Goal: Task Accomplishment & Management: Use online tool/utility

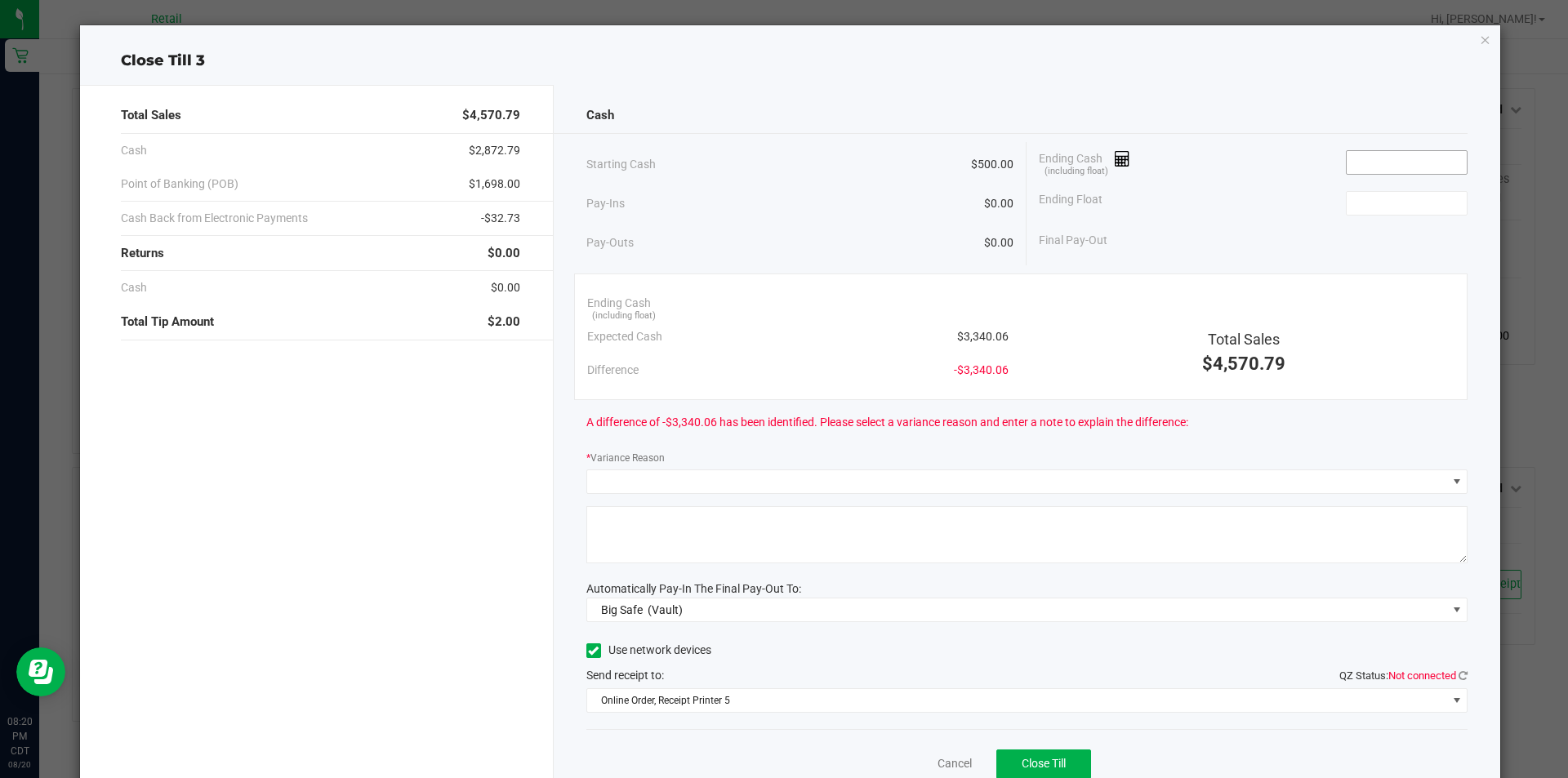
click at [1421, 163] on input at bounding box center [1407, 162] width 120 height 23
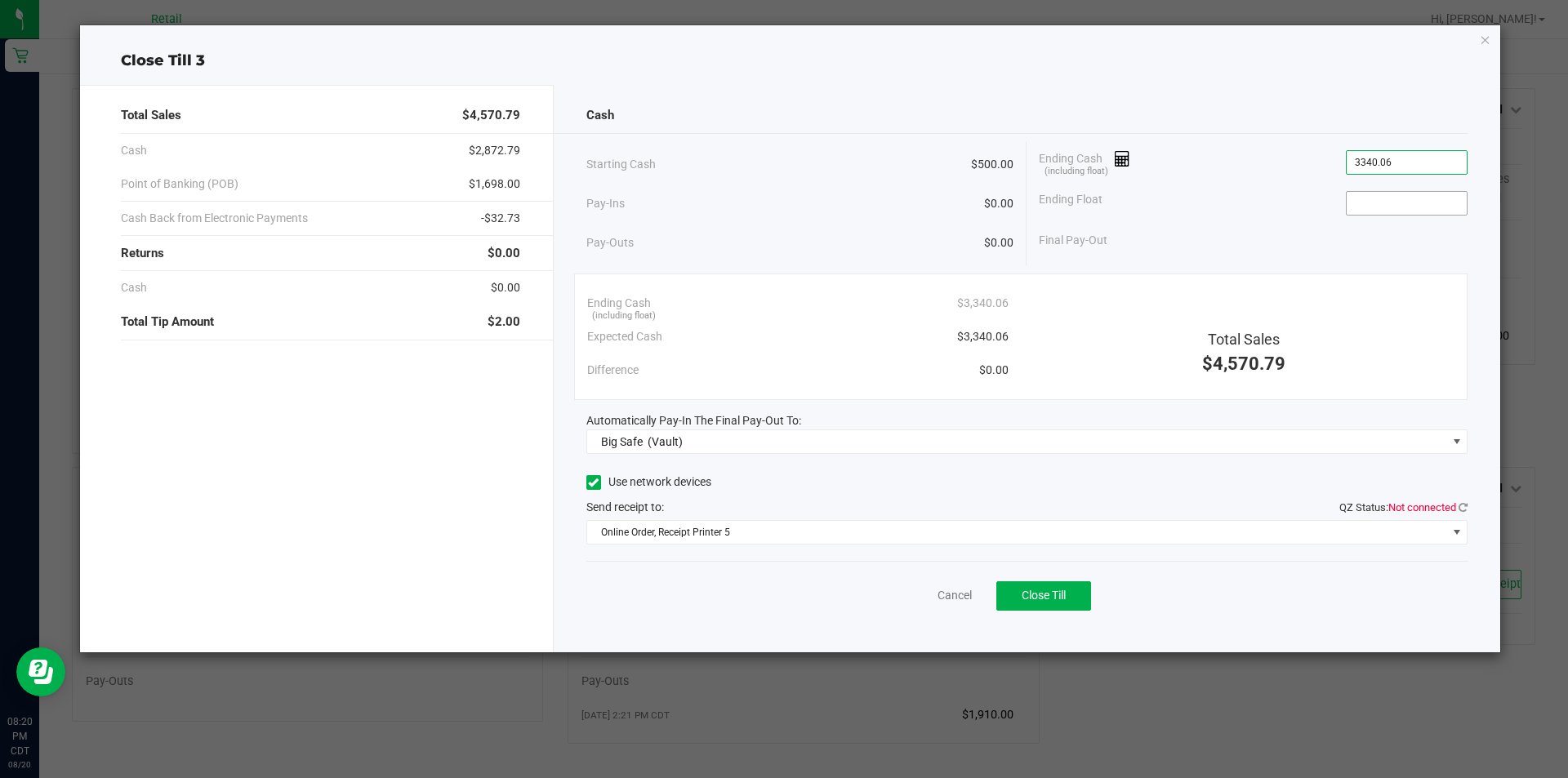
click at [1439, 208] on input at bounding box center [1407, 203] width 120 height 23
type input "$3,340.06"
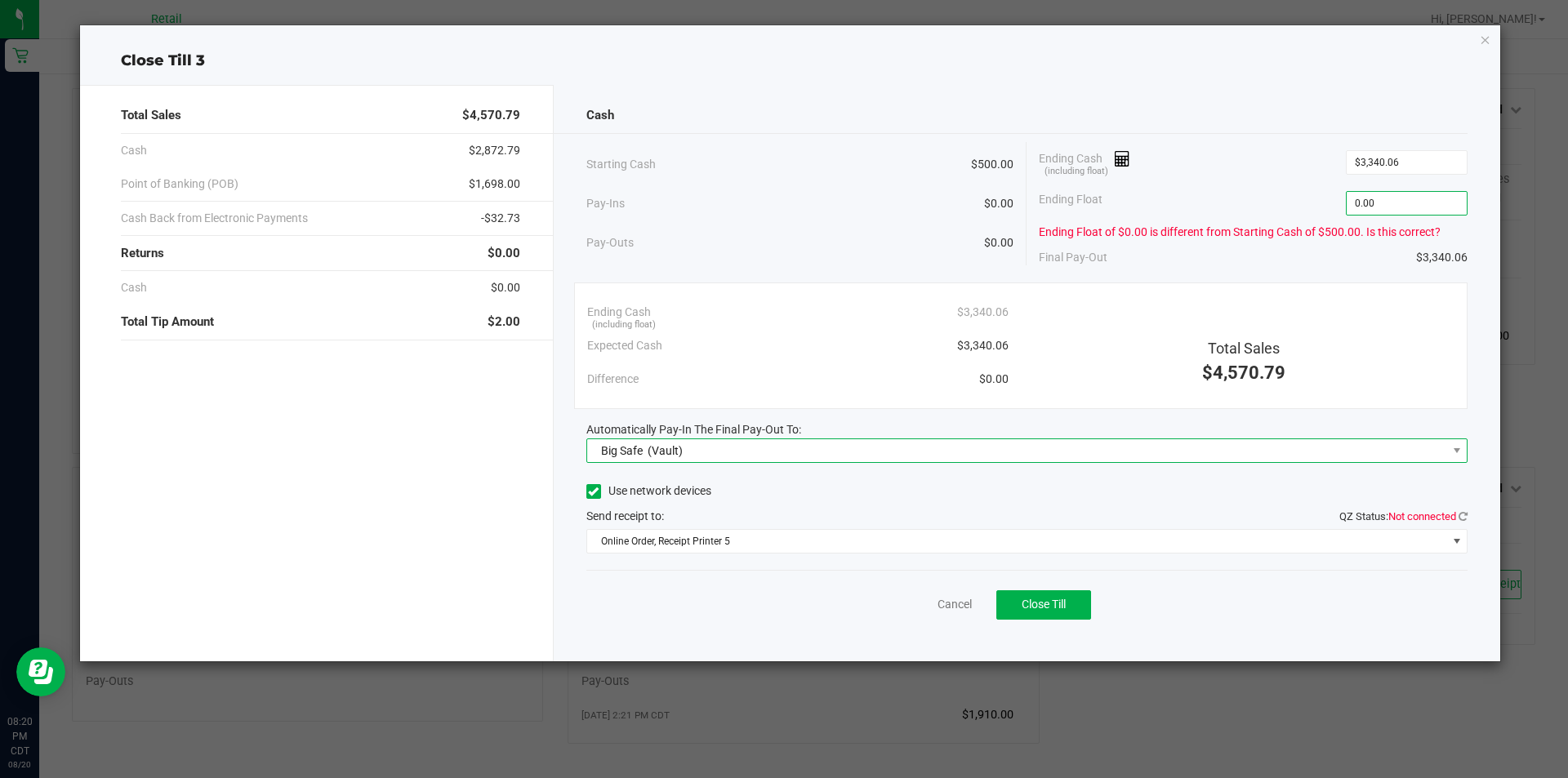
click at [865, 450] on span "Big Safe (Vault)" at bounding box center [1017, 450] width 860 height 23
type input "$0.00"
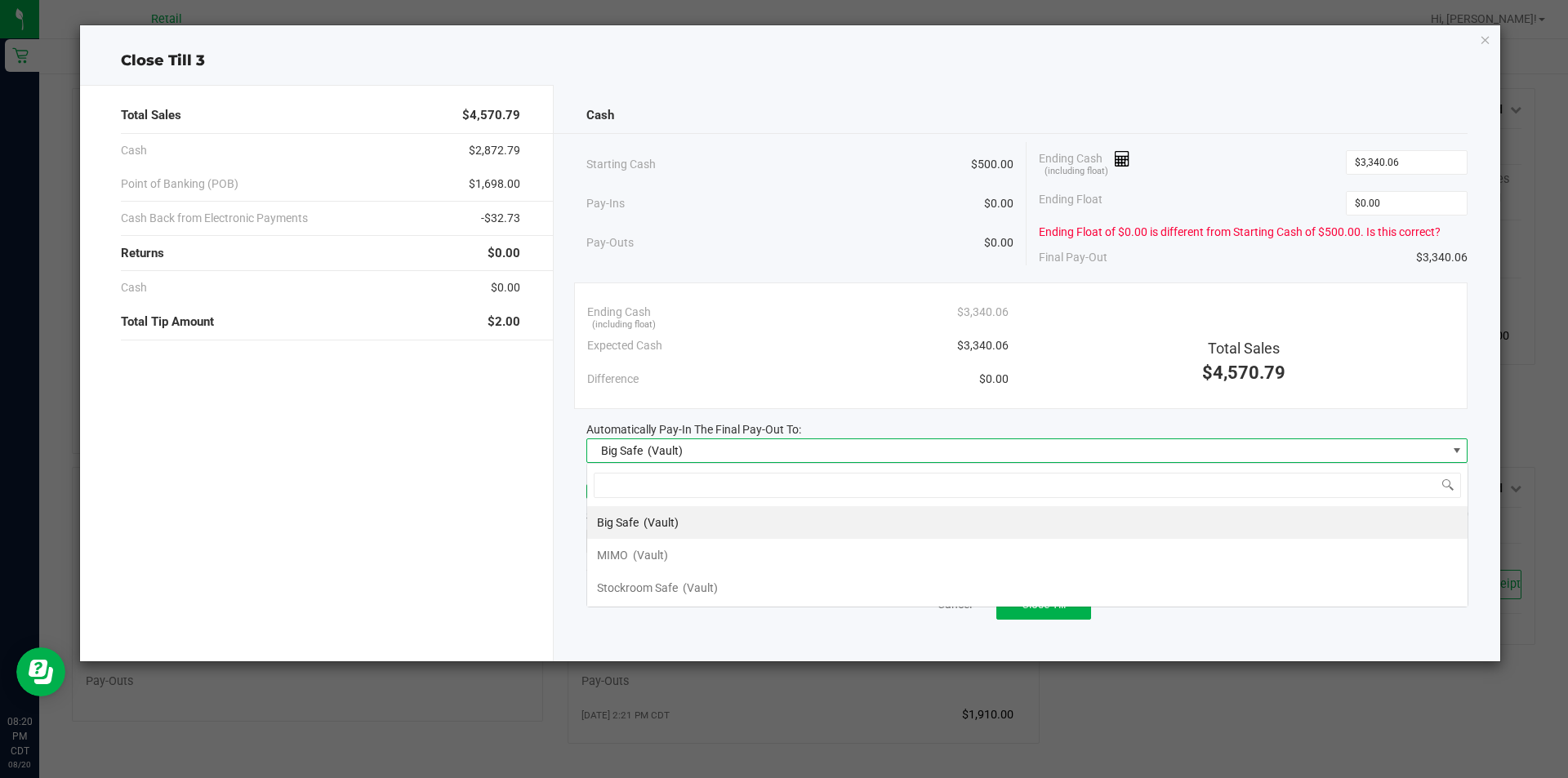
scroll to position [24, 881]
click at [661, 555] on span "(Vault)" at bounding box center [651, 555] width 35 height 13
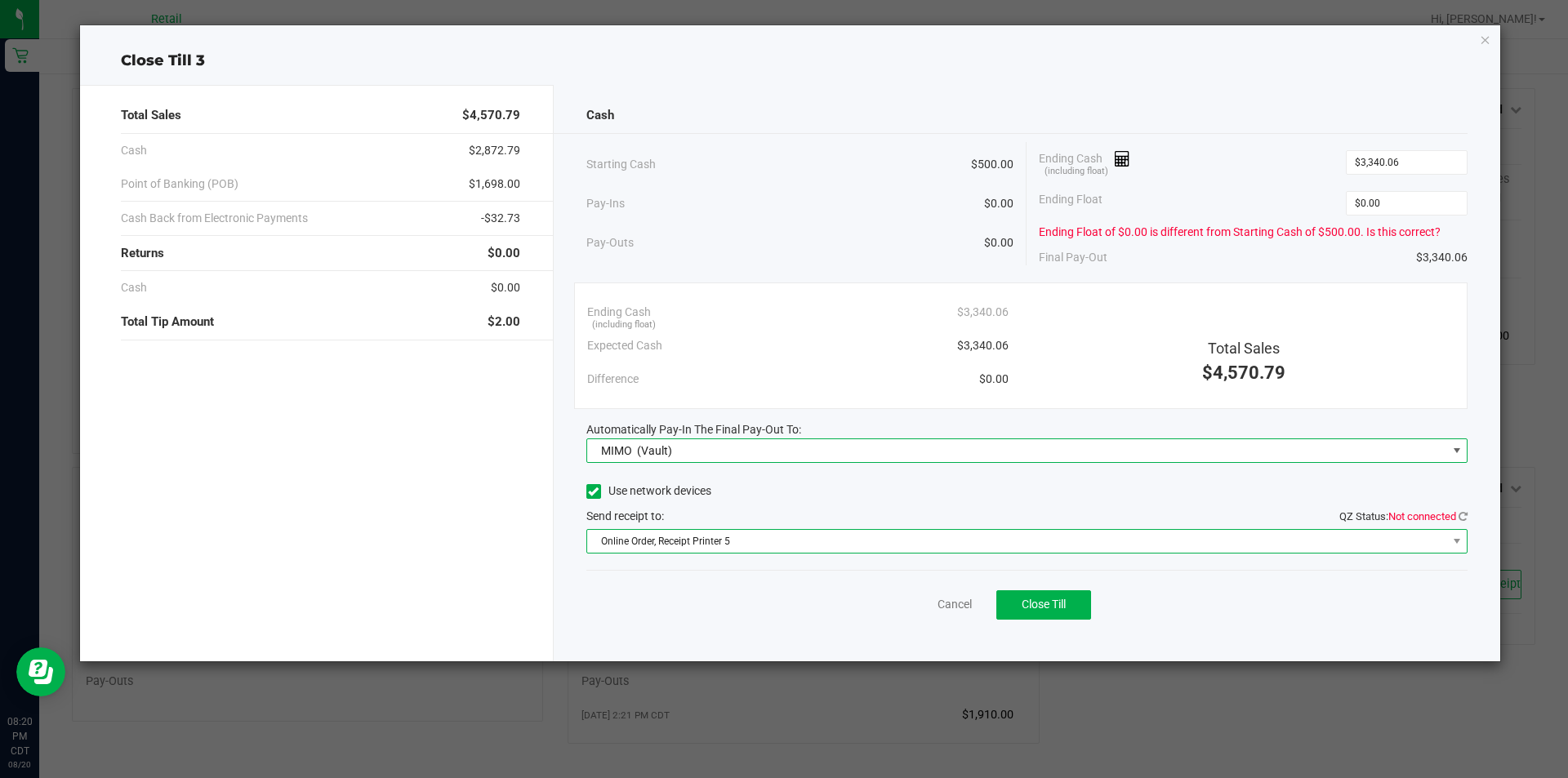
click at [948, 549] on span "Online Order, Receipt Printer 5" at bounding box center [1017, 540] width 860 height 23
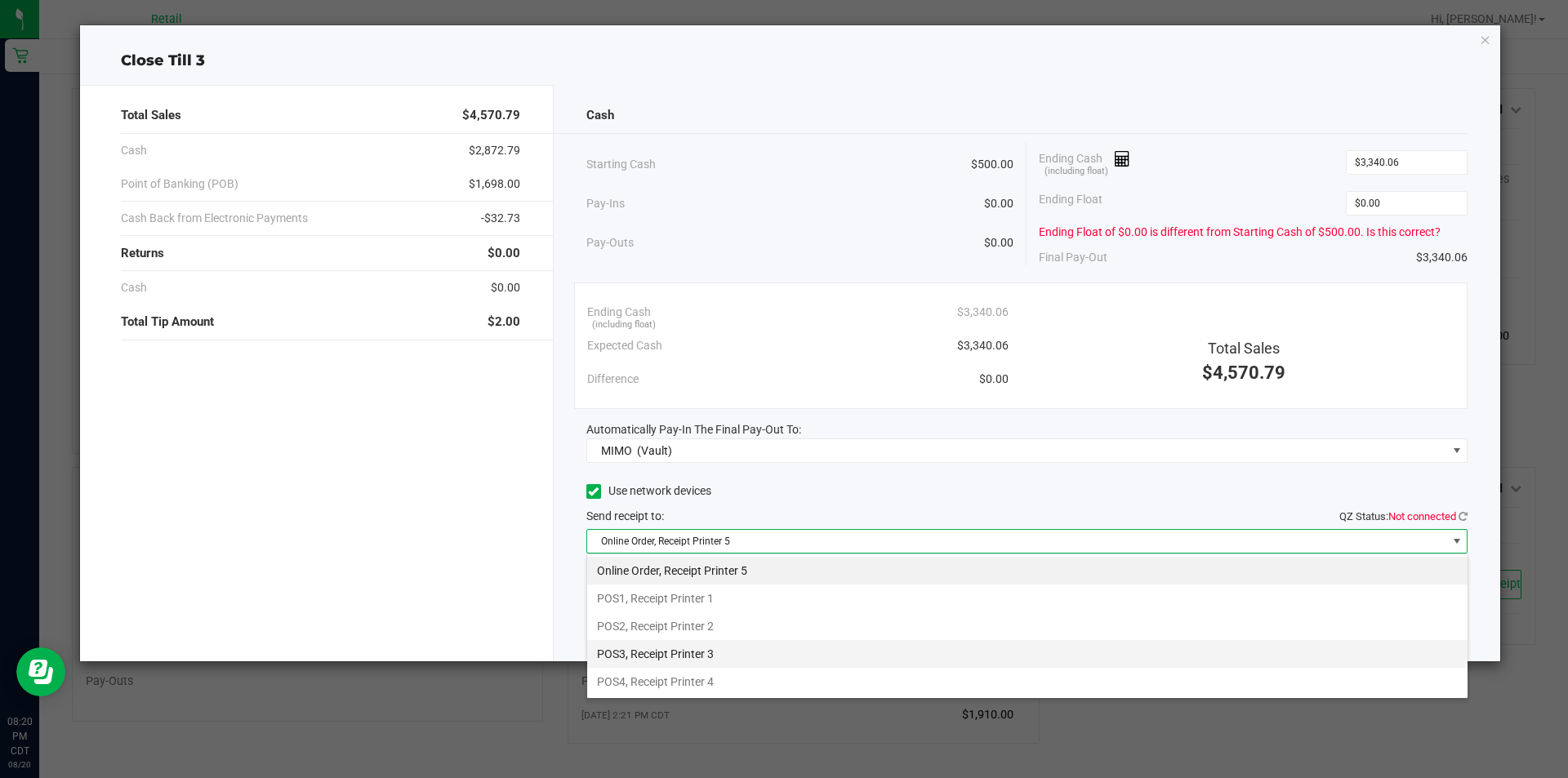
click at [729, 657] on li "POS3, Receipt Printer 3" at bounding box center [1027, 654] width 880 height 28
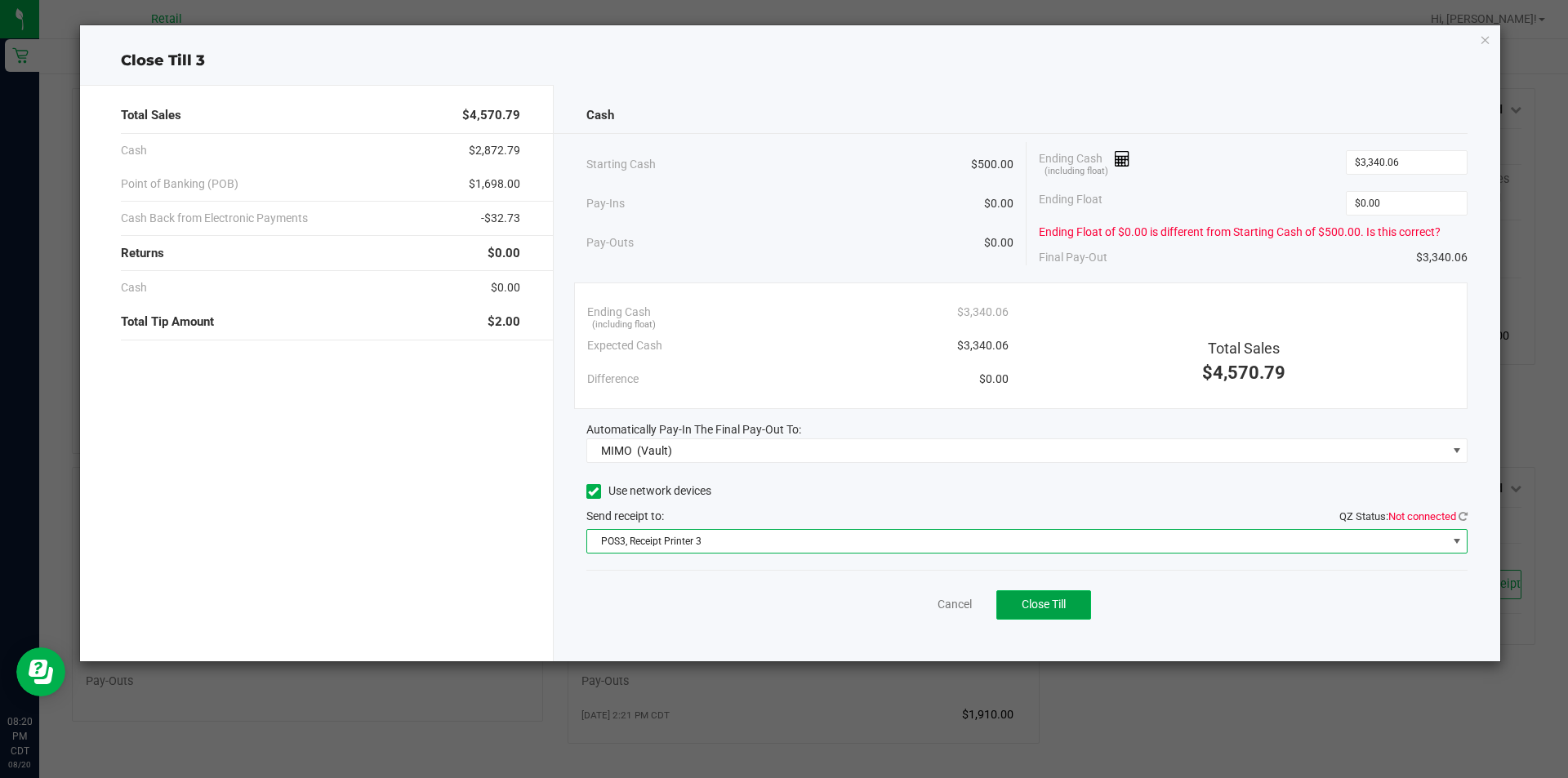
click at [1054, 605] on span "Close Till" at bounding box center [1043, 605] width 44 height 13
click at [903, 603] on link "Dismiss" at bounding box center [918, 605] width 39 height 18
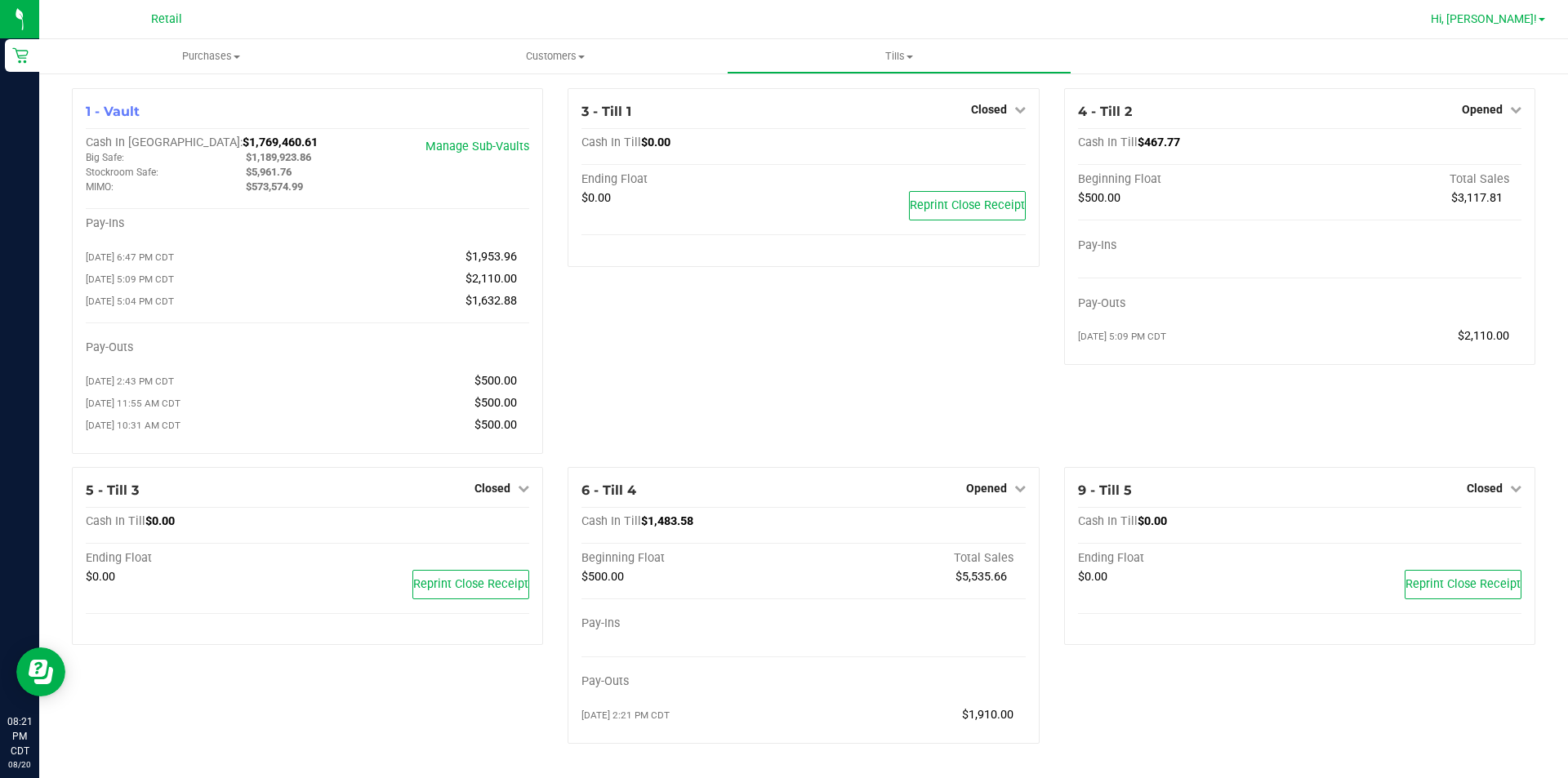
click at [1532, 20] on span "Hi, [PERSON_NAME]!" at bounding box center [1483, 19] width 106 height 13
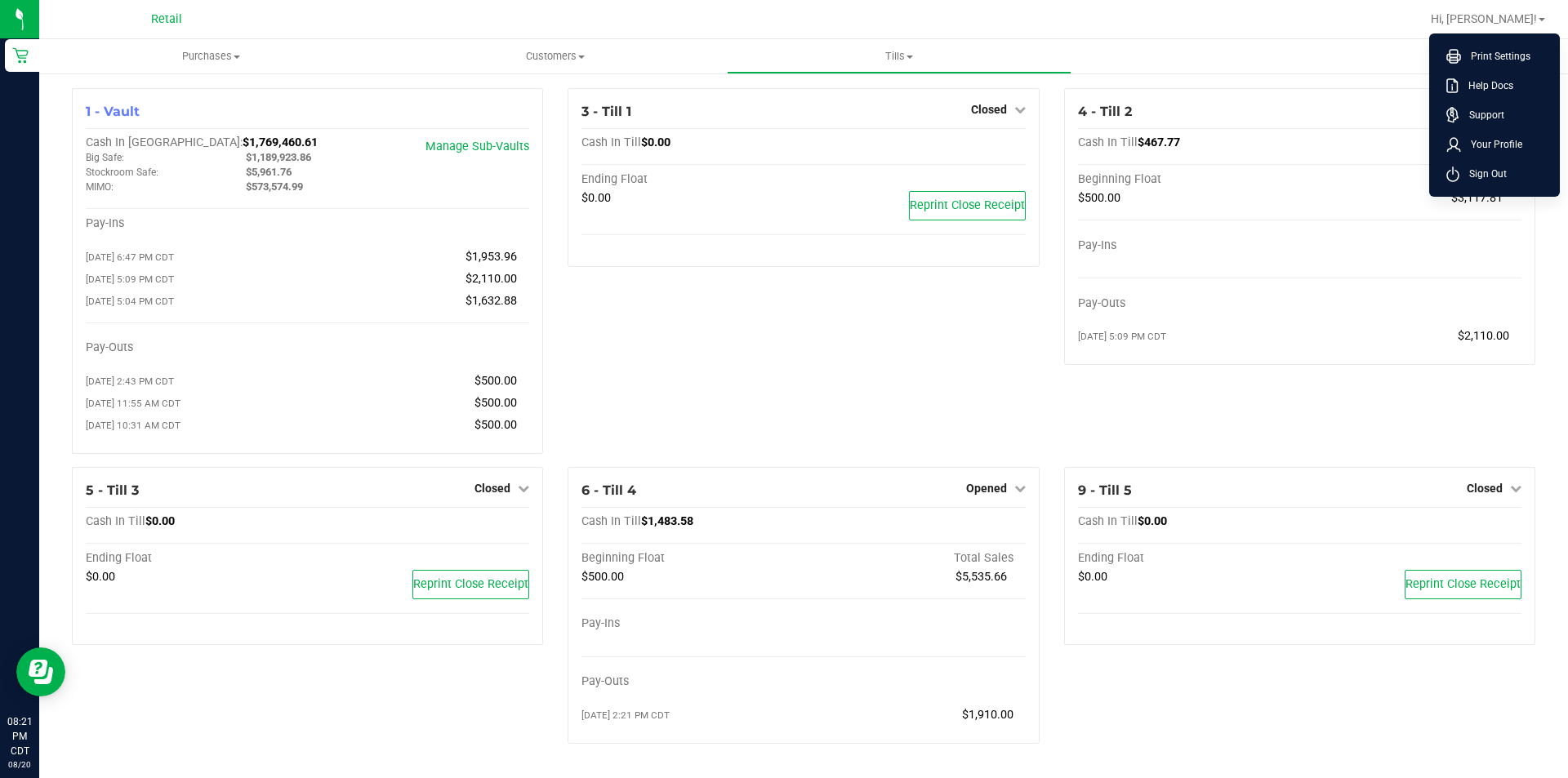
click at [1515, 195] on ul "Print Settings Help Docs Support Your Profile Sign Out" at bounding box center [1494, 115] width 131 height 163
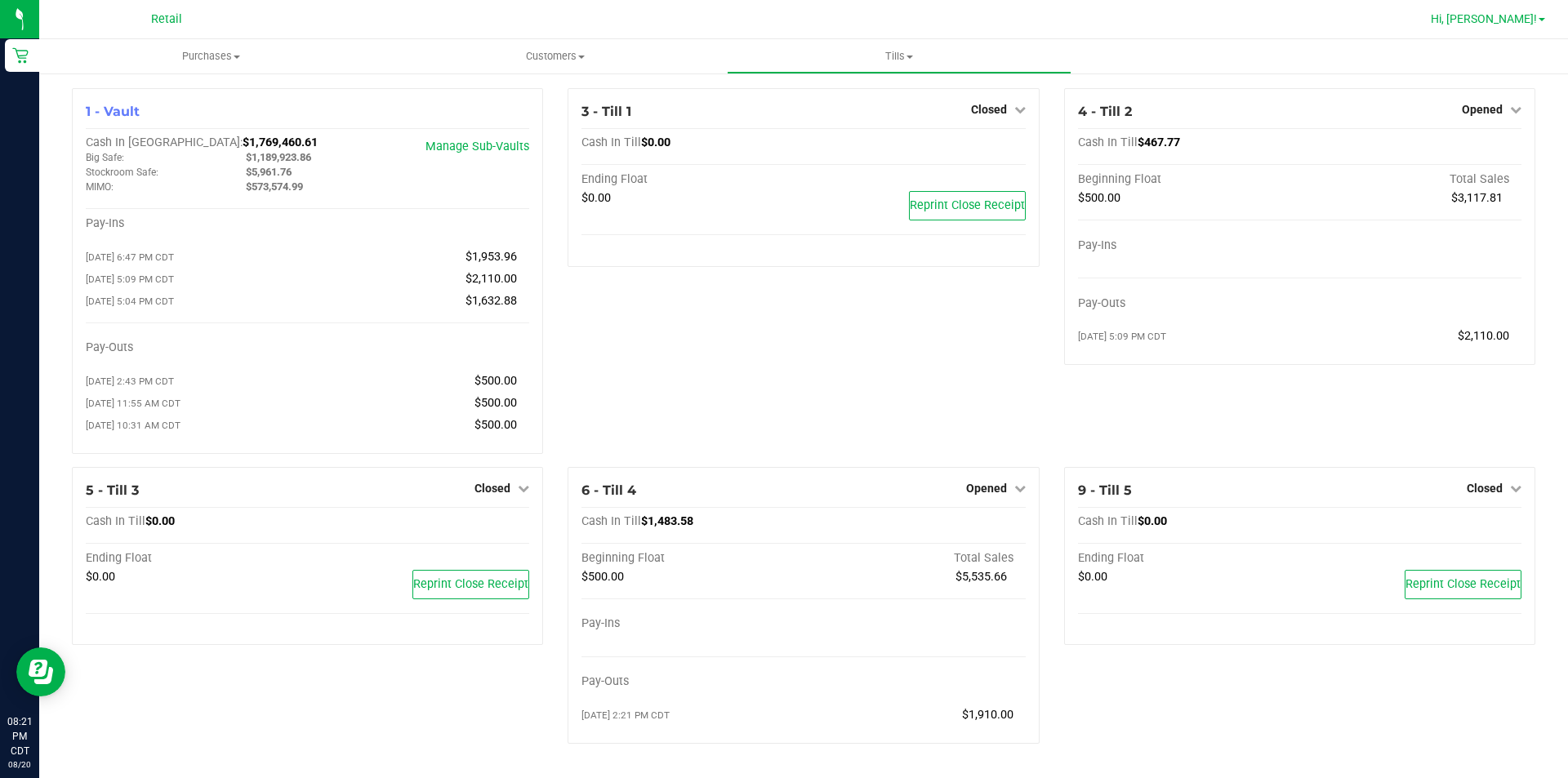
click at [1530, 22] on span "Hi, [PERSON_NAME]!" at bounding box center [1483, 19] width 106 height 13
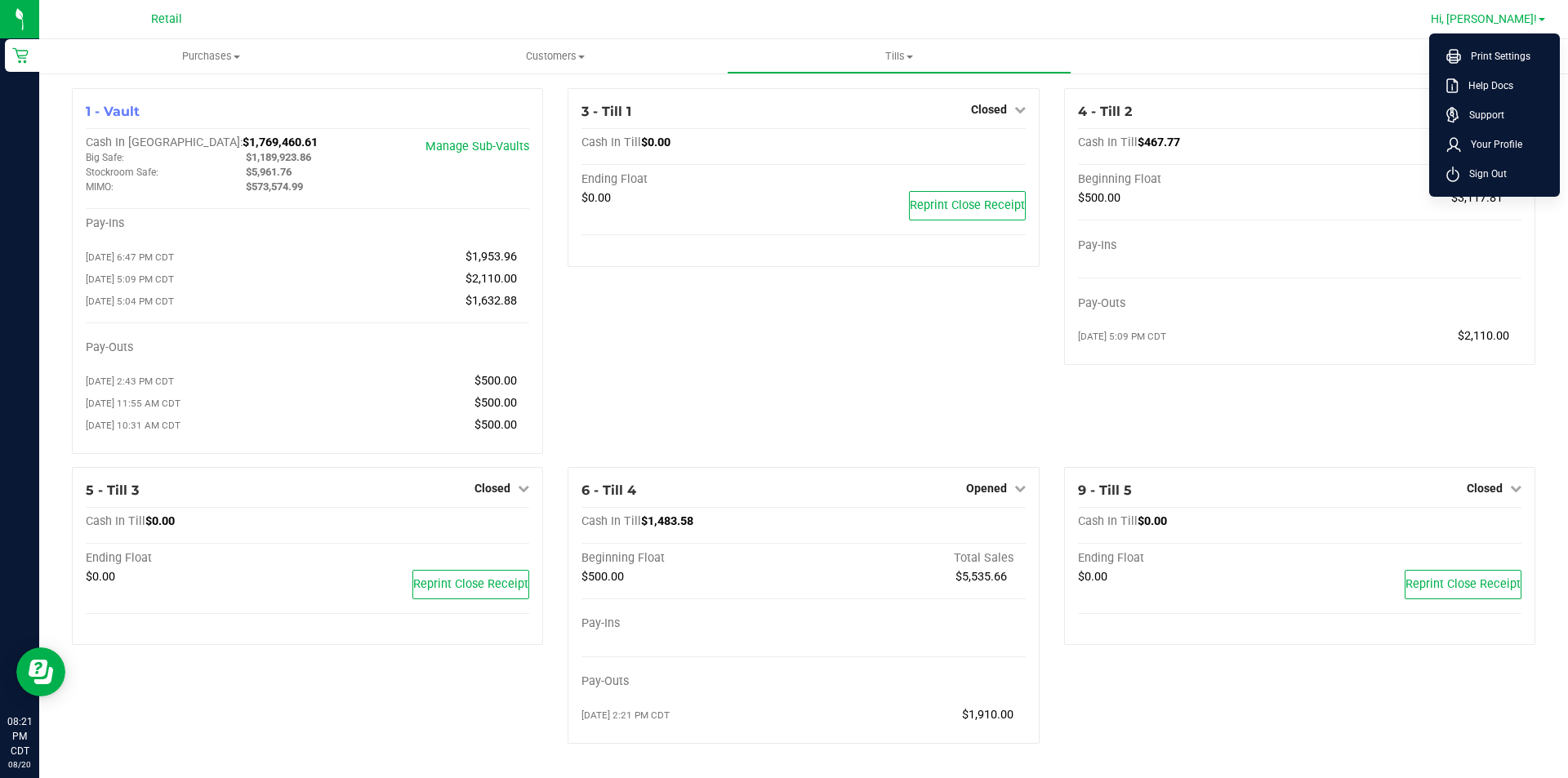
click at [1500, 181] on span "Sign Out" at bounding box center [1483, 174] width 48 height 17
